Goal: Information Seeking & Learning: Get advice/opinions

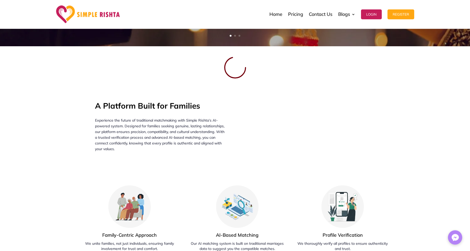
scroll to position [148, 0]
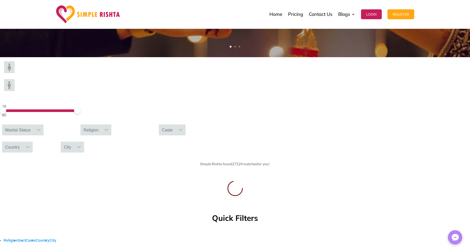
drag, startPoint x: 107, startPoint y: 119, endPoint x: 177, endPoint y: 122, distance: 69.6
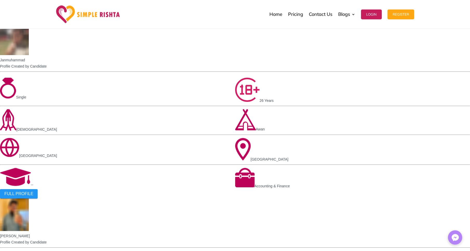
scroll to position [296, 0]
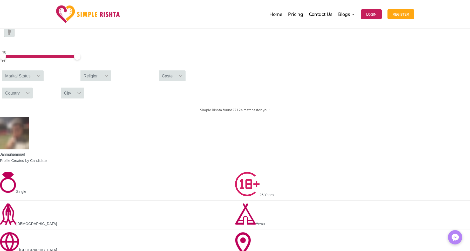
scroll to position [148, 0]
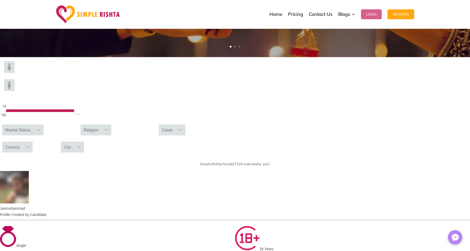
click at [370, 16] on button "Login" at bounding box center [371, 14] width 21 height 10
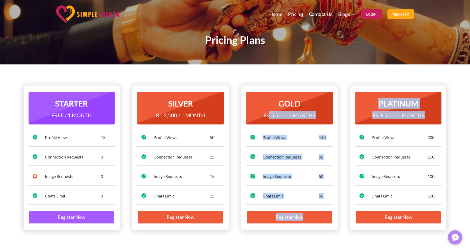
drag, startPoint x: 269, startPoint y: 112, endPoint x: 393, endPoint y: 129, distance: 125.2
click at [333, 124] on div "GOLD Rs. 5,500 / 3 MONTHS" at bounding box center [289, 108] width 86 height 33
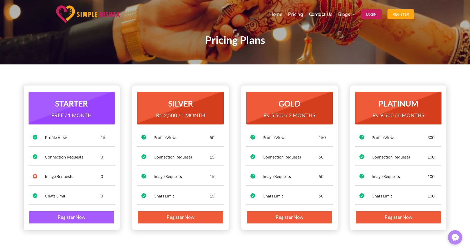
click at [394, 129] on div "PLATINUM Rs. 9,500 / 6 MONTHS  Profile Views 300  Connection Requests 100  I…" at bounding box center [398, 157] width 96 height 145
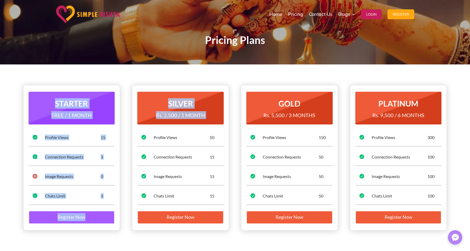
drag, startPoint x: 62, startPoint y: 89, endPoint x: 139, endPoint y: 137, distance: 91.3
click at [120, 137] on div "STARTER FREE / 1 MONTH  Profile Views 15  Connection Requests 3  Image Reque…" at bounding box center [72, 157] width 96 height 145
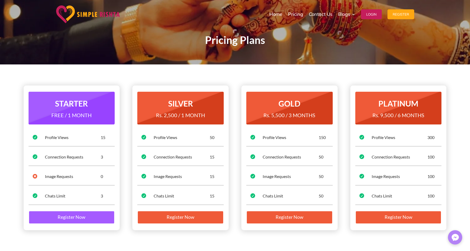
click at [122, 153] on div "STARTER FREE / 1 MONTH  Profile Views 15  Connection Requests 3  Image Reque…" at bounding box center [235, 157] width 423 height 159
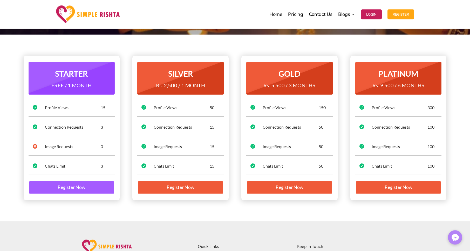
scroll to position [30, 0]
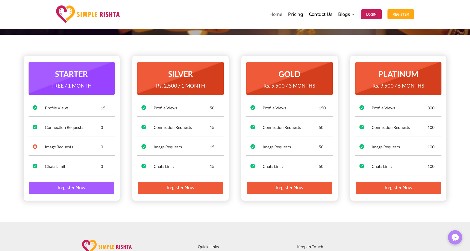
click at [273, 15] on link "Home" at bounding box center [275, 14] width 13 height 26
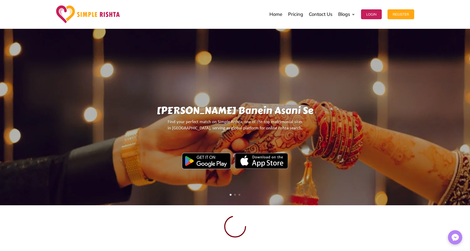
scroll to position [89, 0]
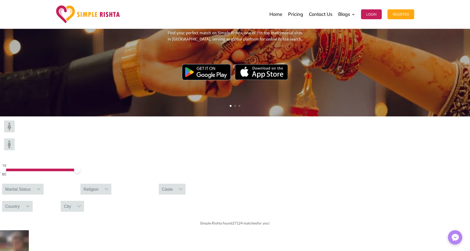
click at [44, 184] on div at bounding box center [39, 189] width 10 height 11
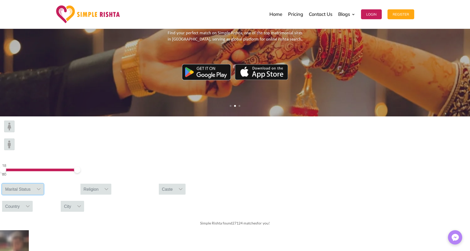
scroll to position [5, 1]
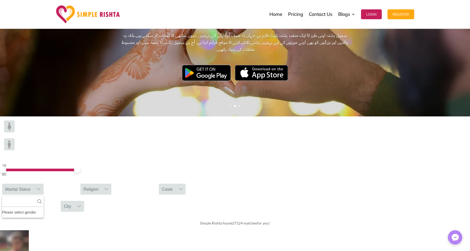
click at [44, 209] on div "Please select gender" at bounding box center [23, 212] width 42 height 7
click at [44, 196] on input "text" at bounding box center [23, 201] width 42 height 11
click at [67, 162] on div "18 80" at bounding box center [39, 169] width 74 height 15
drag, startPoint x: 77, startPoint y: 135, endPoint x: 106, endPoint y: 135, distance: 29.1
click at [76, 168] on span at bounding box center [39, 169] width 74 height 3
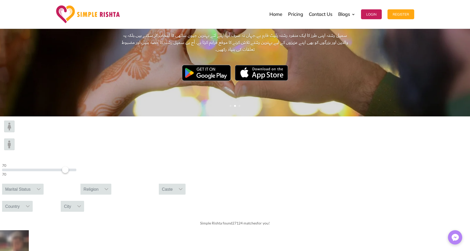
drag, startPoint x: 73, startPoint y: 135, endPoint x: 106, endPoint y: 135, distance: 33.2
click at [76, 168] on div at bounding box center [39, 169] width 74 height 3
click at [19, 166] on span at bounding box center [16, 169] width 6 height 6
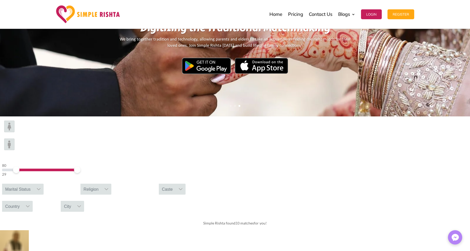
drag, startPoint x: 103, startPoint y: 136, endPoint x: 133, endPoint y: 138, distance: 29.4
click at [133, 138] on div "80 29 Marital Status Religion [GEOGRAPHIC_DATA]" at bounding box center [235, 165] width 470 height 99
drag, startPoint x: 109, startPoint y: 136, endPoint x: 74, endPoint y: 137, distance: 34.5
click at [12, 166] on span at bounding box center [9, 169] width 6 height 6
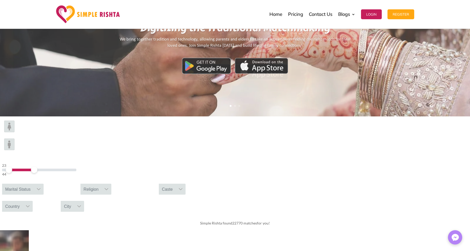
drag, startPoint x: 103, startPoint y: 136, endPoint x: 89, endPoint y: 136, distance: 14.8
click at [37, 166] on span at bounding box center [34, 169] width 6 height 6
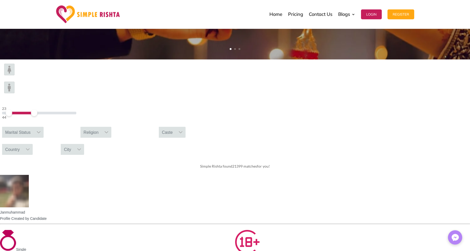
scroll to position [148, 0]
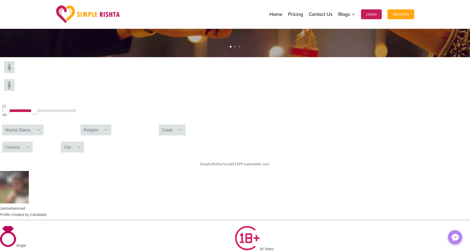
drag, startPoint x: 76, startPoint y: 78, endPoint x: 73, endPoint y: 78, distance: 3.1
click at [10, 107] on span at bounding box center [6, 110] width 6 height 6
click at [33, 109] on span at bounding box center [18, 110] width 29 height 3
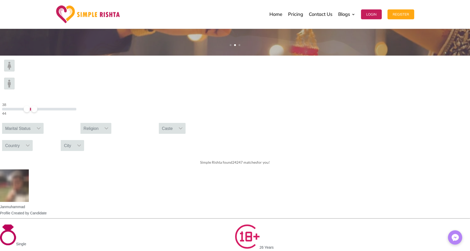
scroll to position [266, 0]
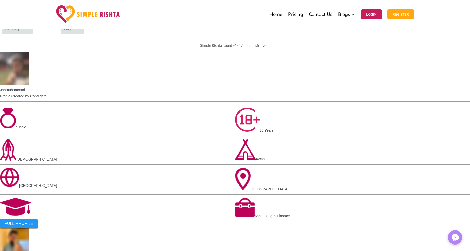
drag, startPoint x: 47, startPoint y: 172, endPoint x: 90, endPoint y: 172, distance: 43.1
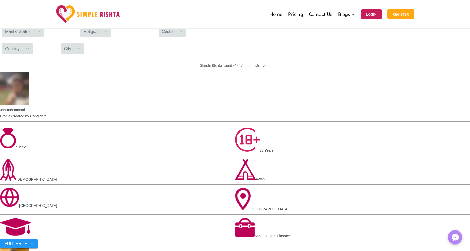
scroll to position [237, 0]
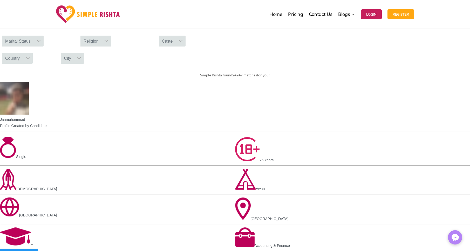
drag, startPoint x: 113, startPoint y: 70, endPoint x: 162, endPoint y: 70, distance: 48.5
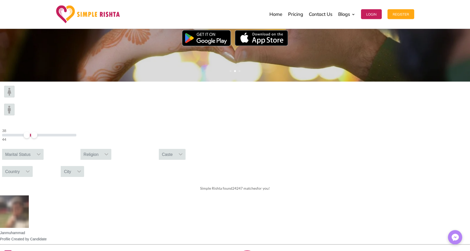
scroll to position [89, 0]
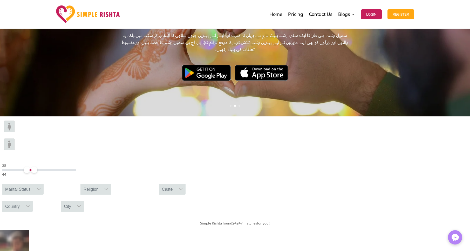
click at [15, 138] on img at bounding box center [9, 144] width 10 height 12
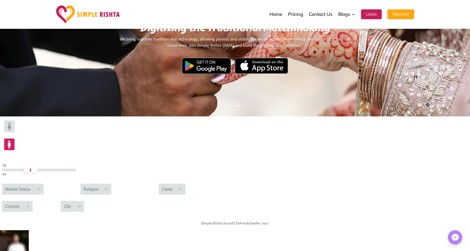
click at [15, 132] on img at bounding box center [9, 126] width 10 height 12
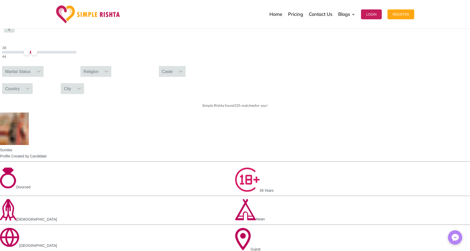
scroll to position [207, 0]
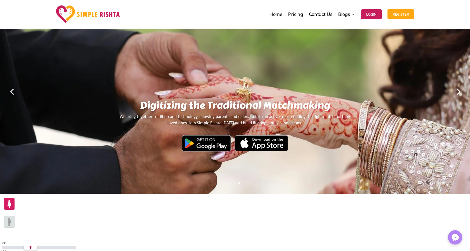
scroll to position [0, 0]
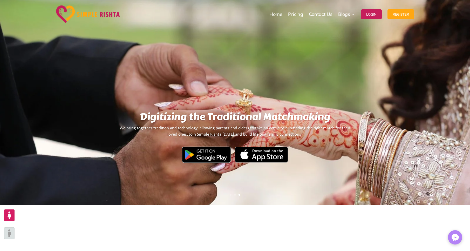
click at [107, 16] on img at bounding box center [88, 14] width 64 height 18
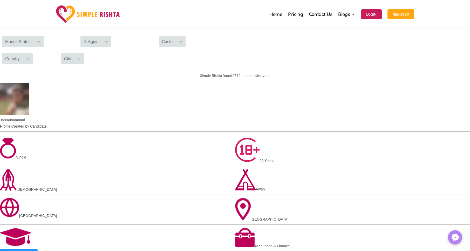
scroll to position [118, 0]
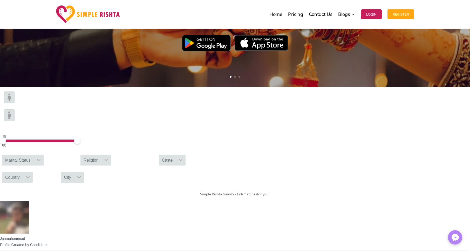
click at [34, 154] on div "Marital Status" at bounding box center [18, 159] width 32 height 11
click at [112, 154] on div at bounding box center [107, 159] width 10 height 11
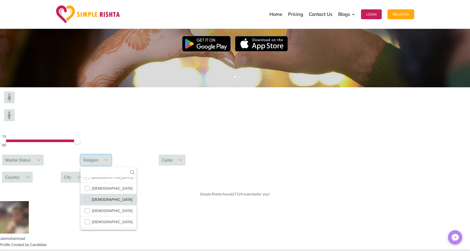
scroll to position [147, 0]
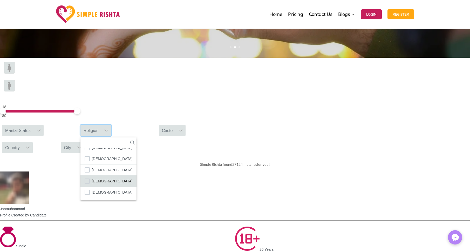
click at [133, 178] on span "Muslim" at bounding box center [112, 181] width 41 height 7
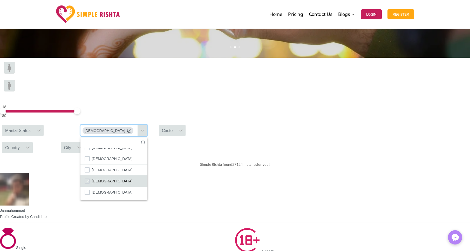
scroll to position [5, 1]
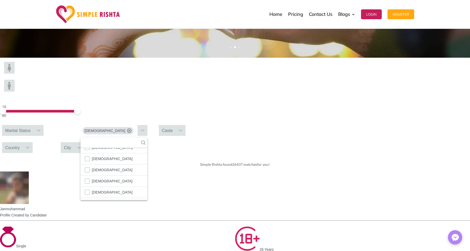
click at [336, 157] on div "Simple Rishta found 26437 matches for you!" at bounding box center [235, 164] width 470 height 15
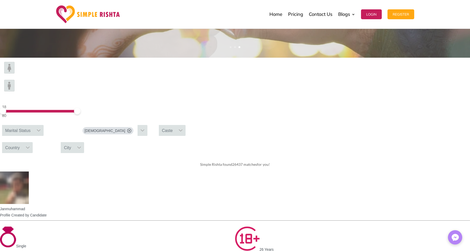
click at [176, 125] on div "Caste" at bounding box center [167, 130] width 17 height 11
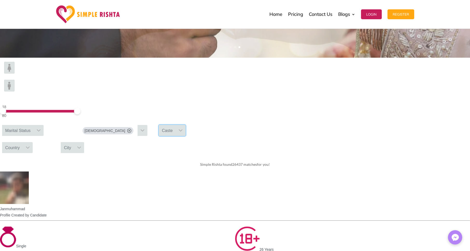
click at [176, 125] on div "Caste" at bounding box center [167, 130] width 17 height 11
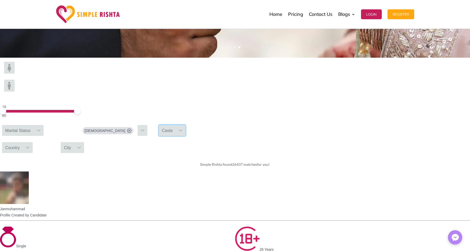
click at [176, 125] on div "Caste" at bounding box center [167, 130] width 17 height 11
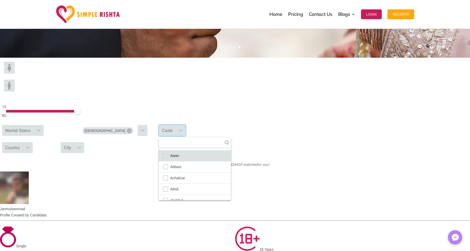
click at [231, 150] on li "Awan" at bounding box center [195, 155] width 72 height 11
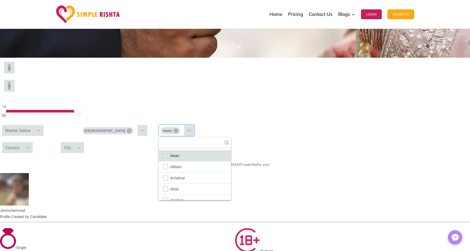
scroll to position [5, 1]
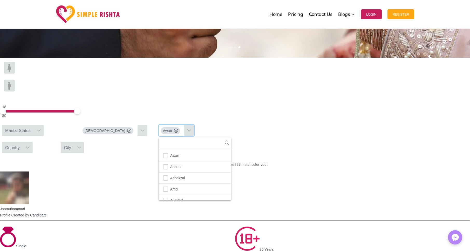
click at [136, 157] on div "Simple Rishta found 839 matches for you!" at bounding box center [235, 164] width 470 height 15
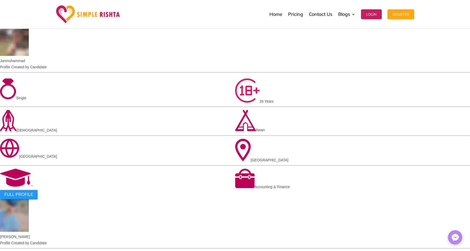
scroll to position [177, 0]
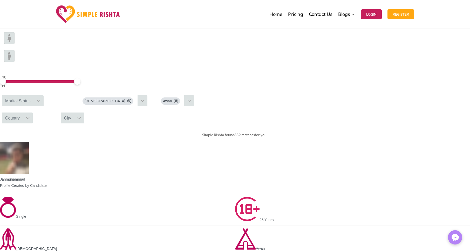
click at [23, 112] on div "Country" at bounding box center [12, 117] width 21 height 11
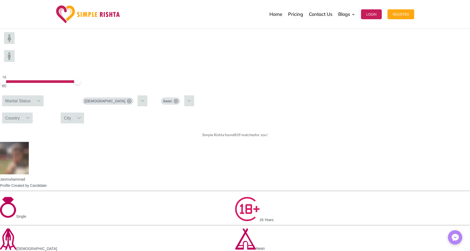
click at [74, 112] on div "City" at bounding box center [67, 117] width 13 height 11
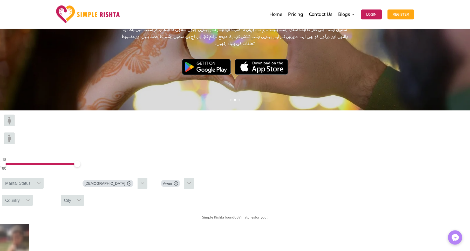
scroll to position [89, 0]
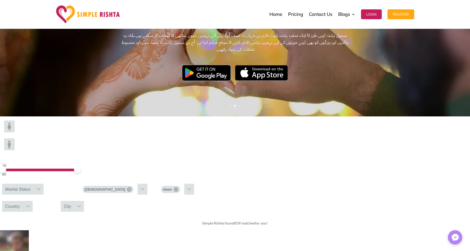
click at [34, 184] on div "Marital Status" at bounding box center [18, 189] width 32 height 11
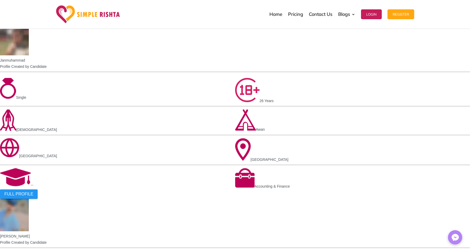
scroll to position [266, 0]
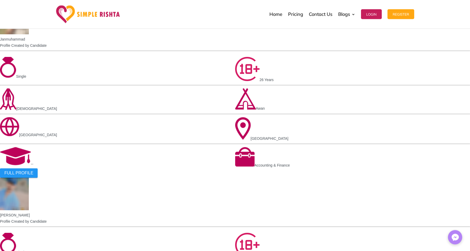
scroll to position [326, 0]
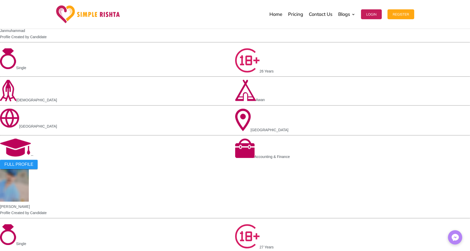
drag, startPoint x: 166, startPoint y: 168, endPoint x: 170, endPoint y: 168, distance: 3.4
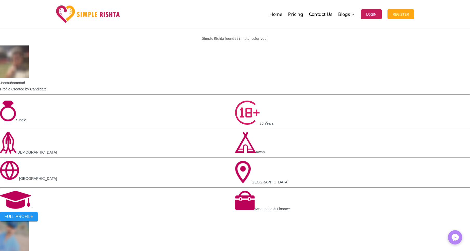
scroll to position [266, 0]
